Goal: Task Accomplishment & Management: Manage account settings

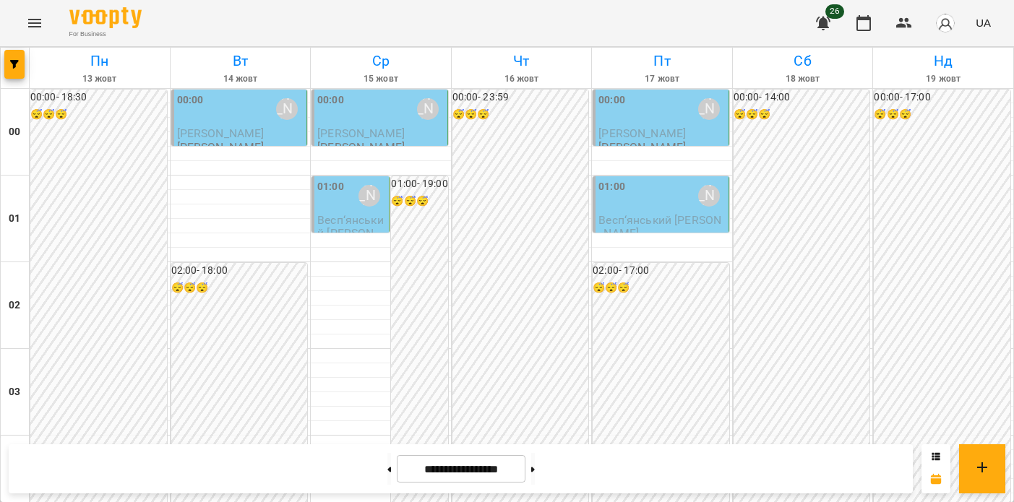
click at [340, 126] on span "[PERSON_NAME]" at bounding box center [360, 133] width 87 height 14
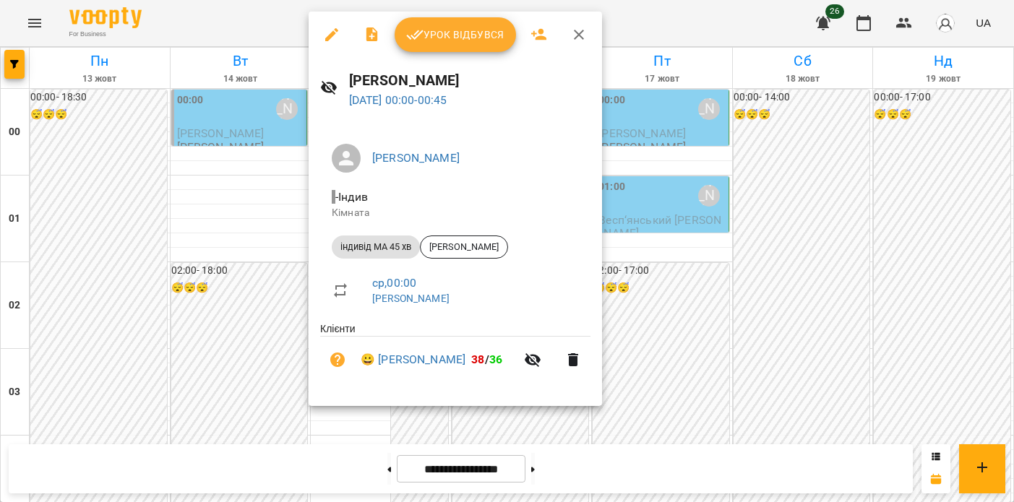
click at [424, 40] on span "Урок відбувся" at bounding box center [455, 34] width 98 height 17
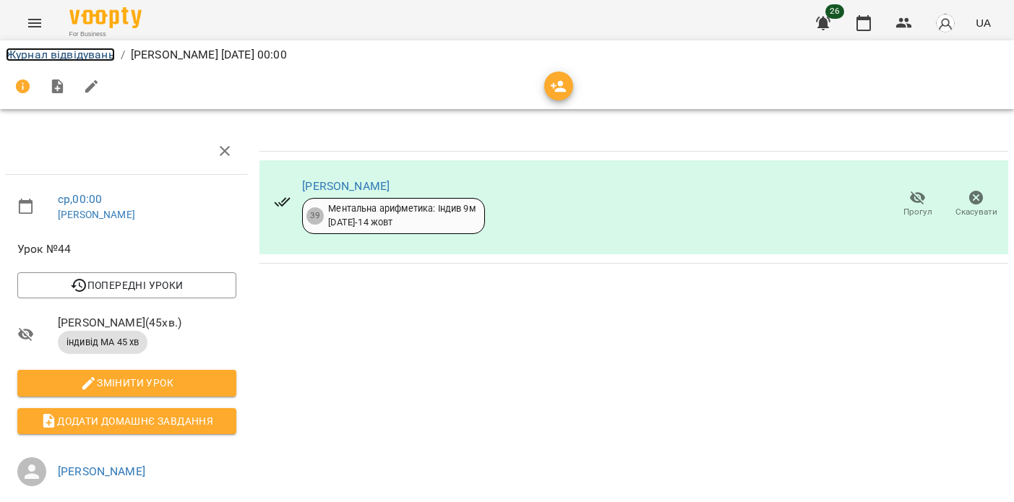
click at [76, 51] on link "Журнал відвідувань" at bounding box center [60, 55] width 109 height 14
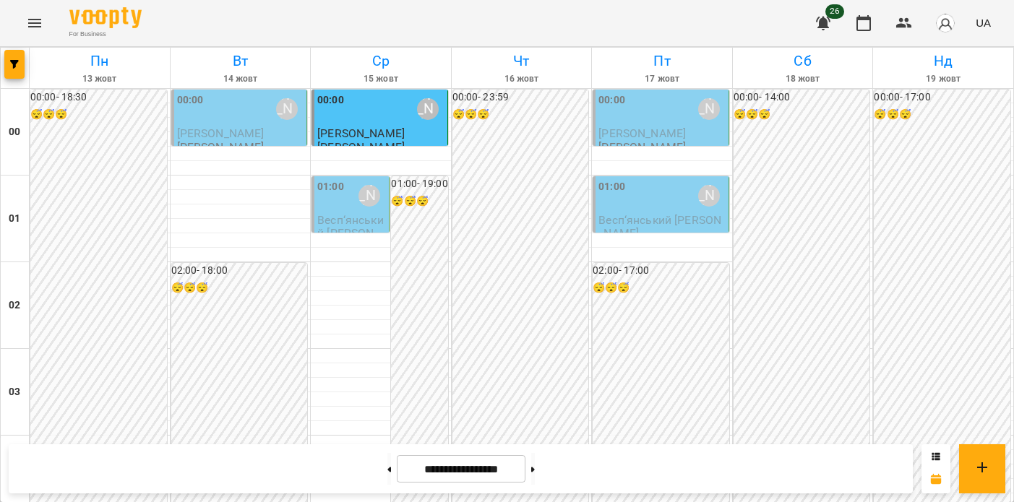
click at [331, 216] on span "Весп‘янський [PERSON_NAME]" at bounding box center [350, 232] width 67 height 39
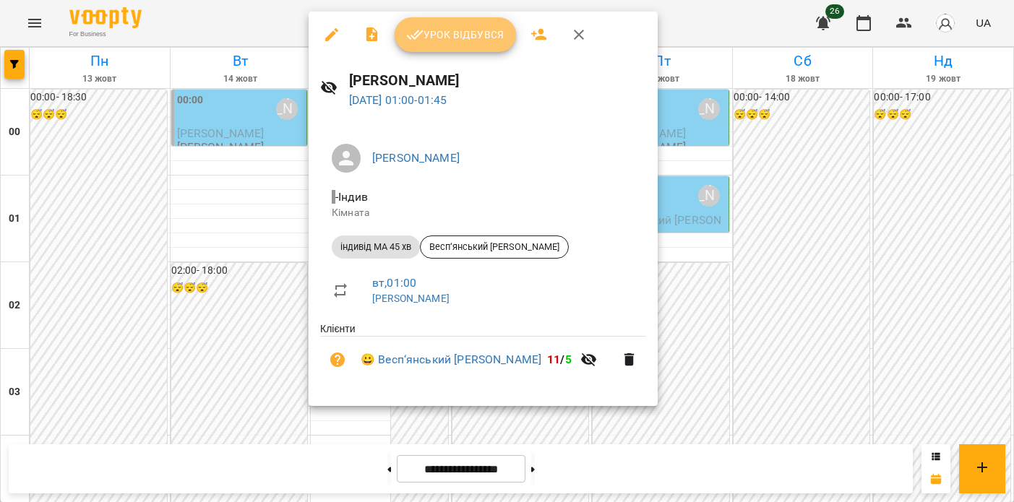
click at [421, 33] on icon "button" at bounding box center [414, 34] width 17 height 17
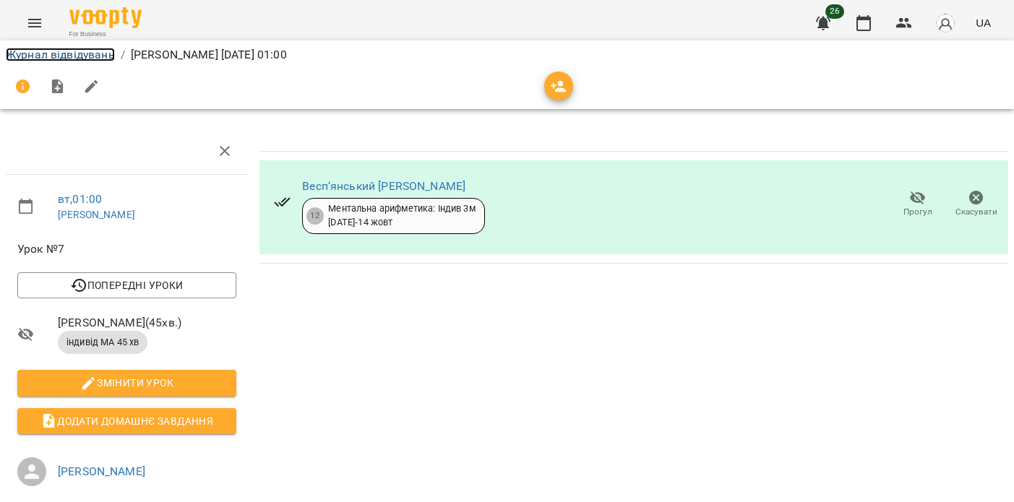
click at [80, 59] on link "Журнал відвідувань" at bounding box center [60, 55] width 109 height 14
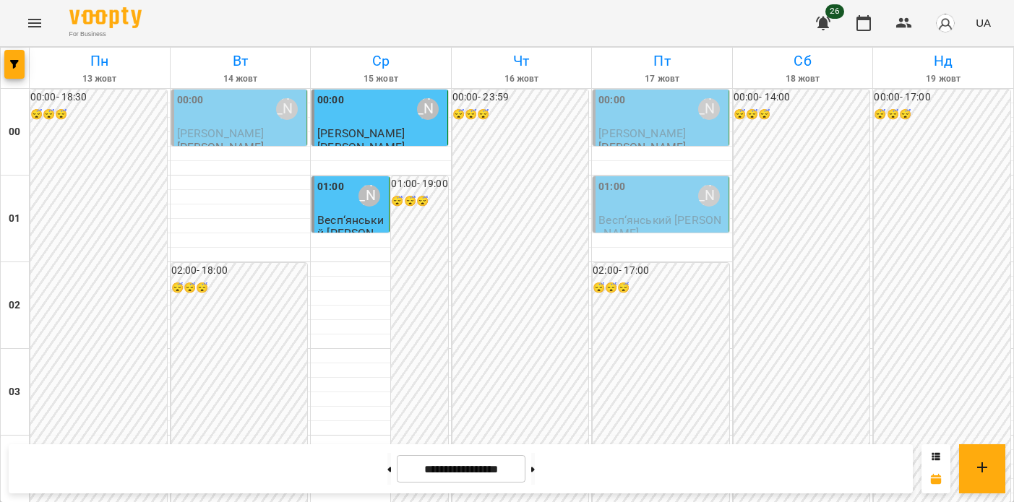
scroll to position [1579, 0]
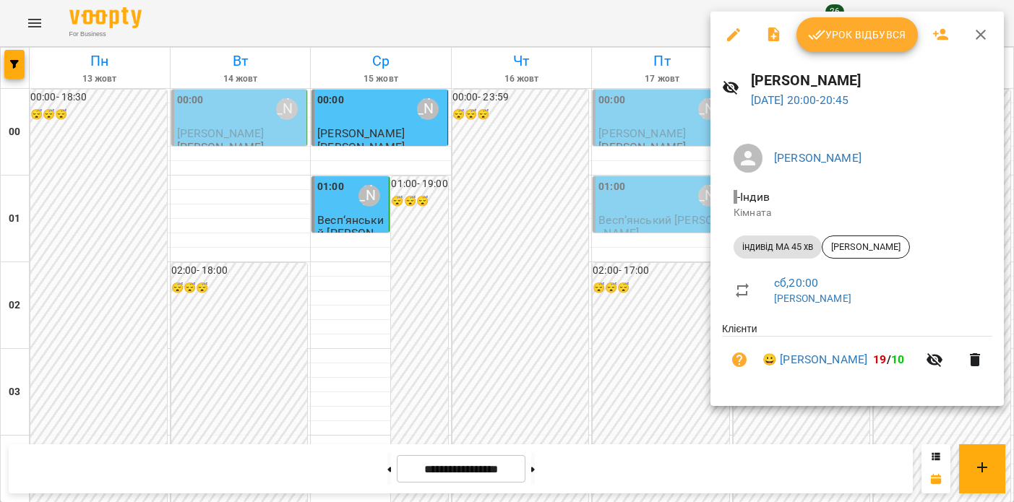
click at [621, 368] on div at bounding box center [507, 251] width 1014 height 502
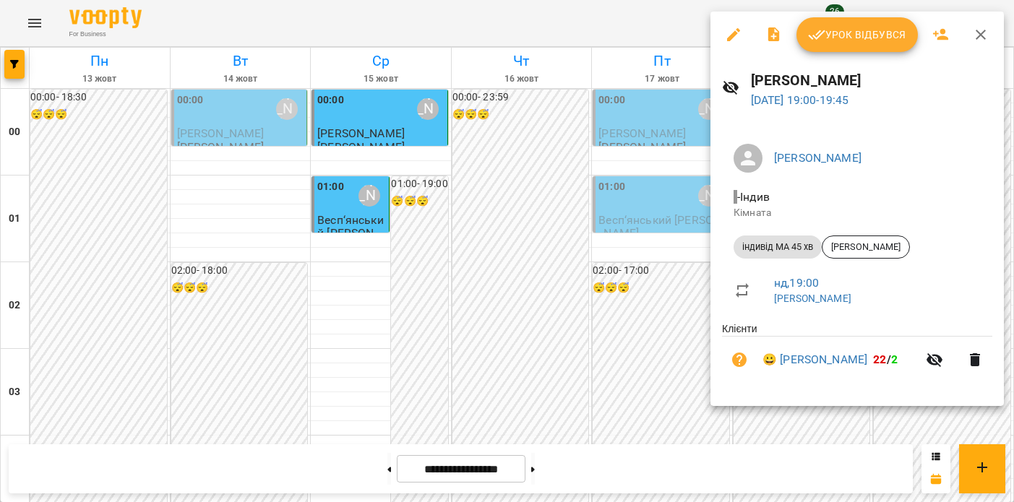
click at [534, 213] on div at bounding box center [507, 251] width 1014 height 502
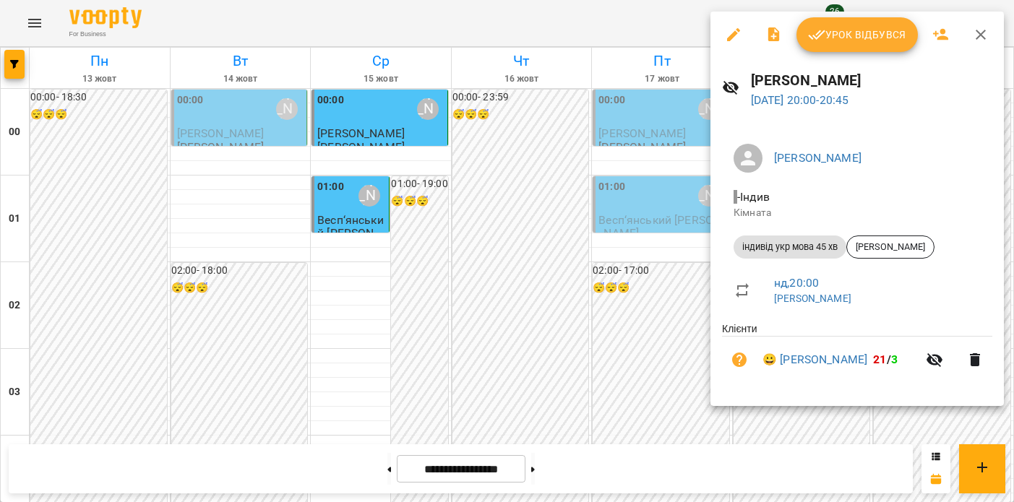
click at [582, 257] on div at bounding box center [507, 251] width 1014 height 502
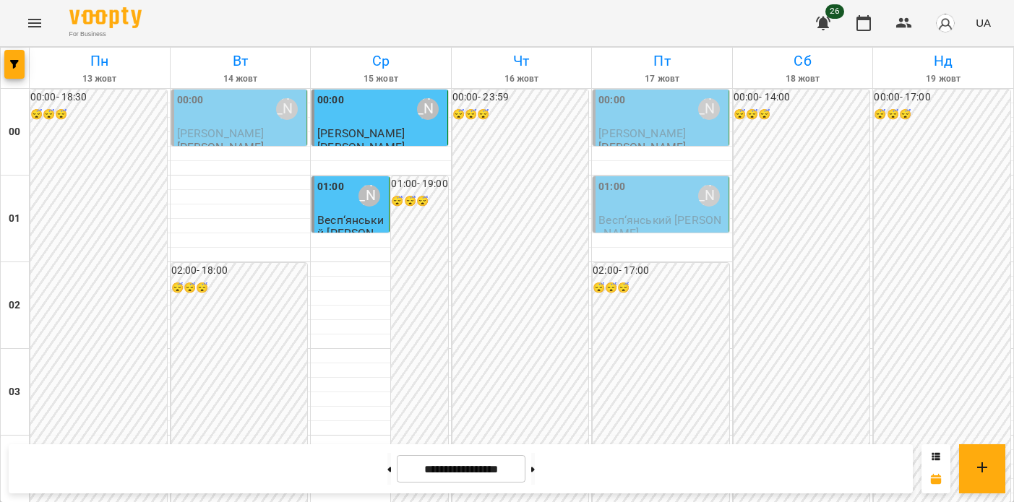
scroll to position [1300, 0]
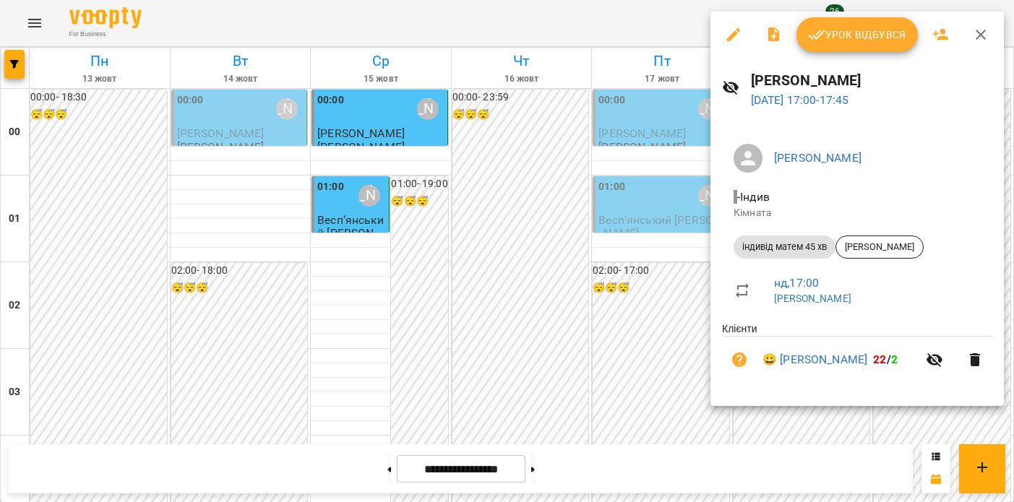
click at [642, 176] on div at bounding box center [507, 251] width 1014 height 502
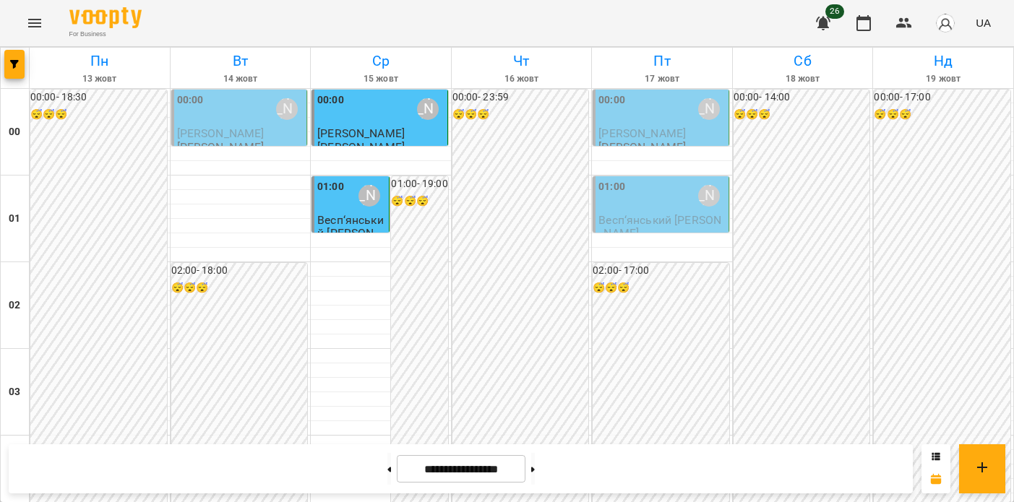
scroll to position [1733, 0]
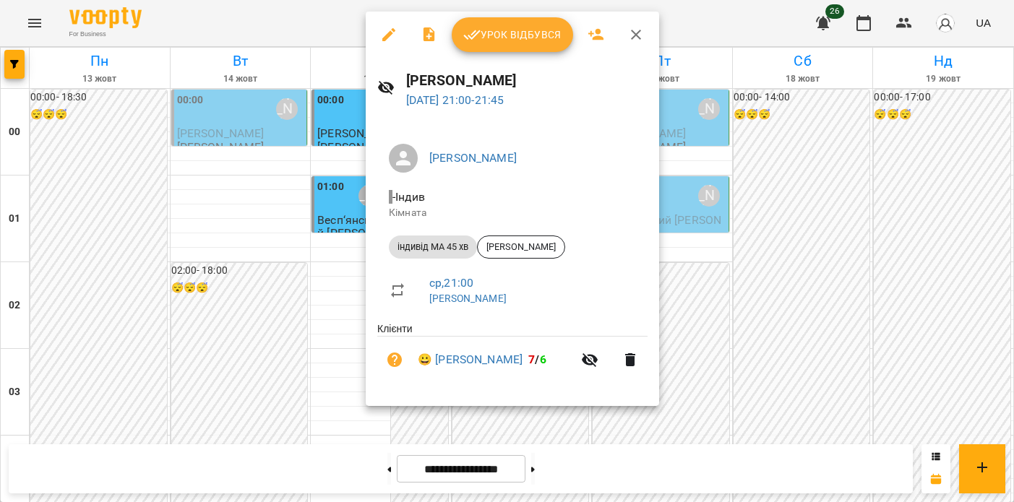
click at [707, 304] on div at bounding box center [507, 251] width 1014 height 502
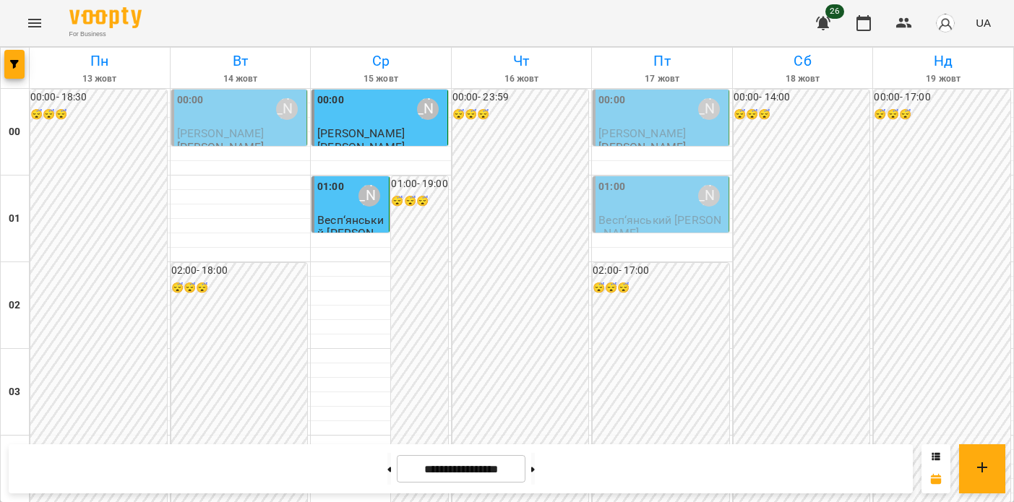
scroll to position [1603, 0]
click at [387, 470] on button at bounding box center [389, 469] width 4 height 32
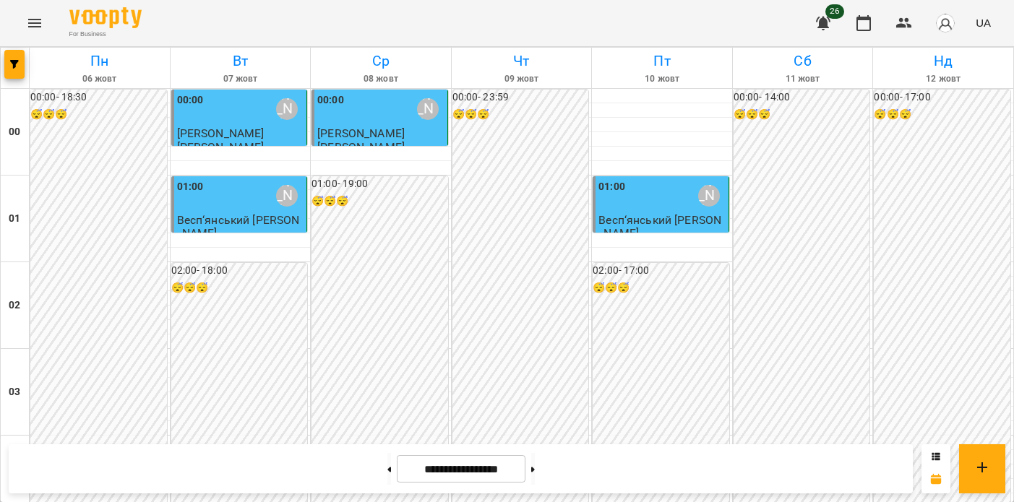
scroll to position [1697, 0]
drag, startPoint x: 1010, startPoint y: 421, endPoint x: 1000, endPoint y: 330, distance: 91.6
click at [387, 464] on button at bounding box center [389, 469] width 4 height 32
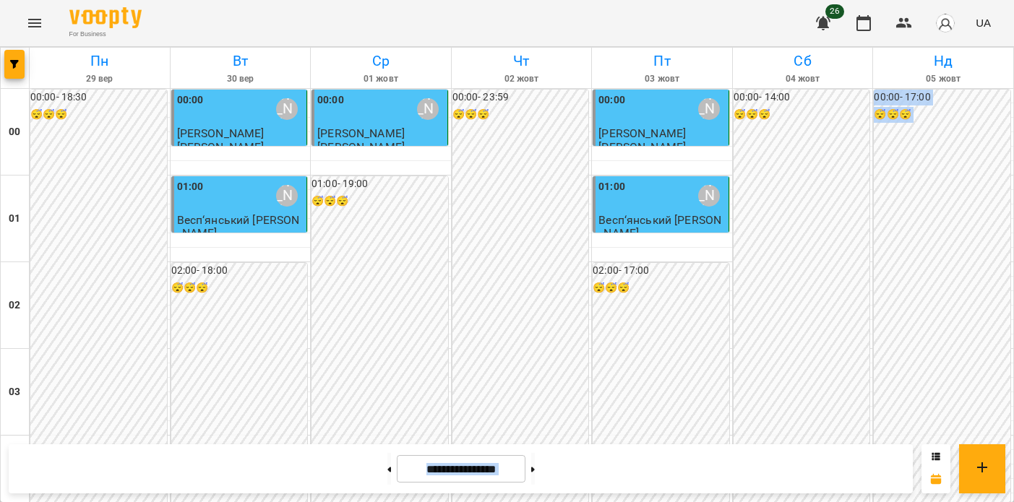
scroll to position [1733, 0]
click at [535, 471] on button at bounding box center [533, 469] width 4 height 32
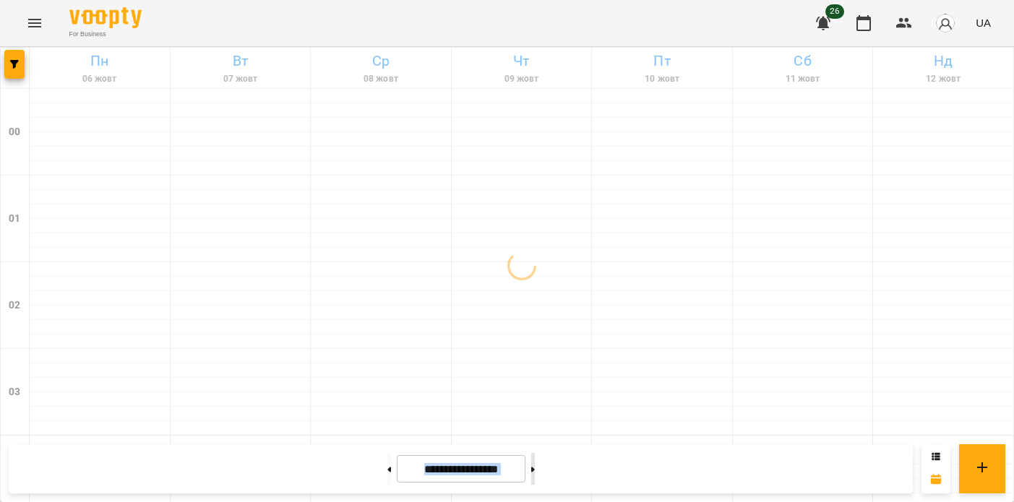
click at [535, 475] on button at bounding box center [533, 469] width 4 height 32
type input "**********"
